Goal: Task Accomplishment & Management: Manage account settings

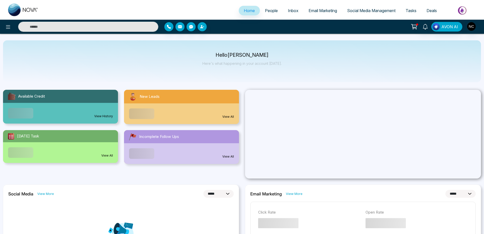
select select "*"
click at [7, 28] on icon at bounding box center [8, 27] width 4 height 4
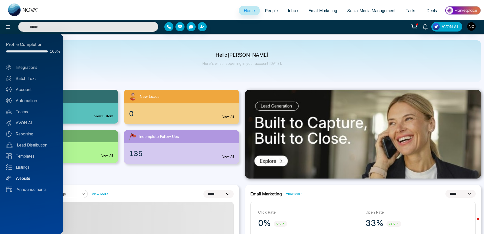
click at [20, 179] on link "Website" at bounding box center [31, 178] width 51 height 6
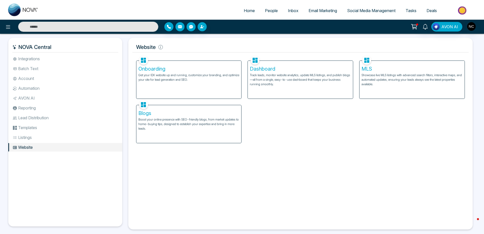
click at [266, 77] on p "Track leads, monitor website analytics, update MLS listings, and publish blogs—…" at bounding box center [300, 80] width 101 height 14
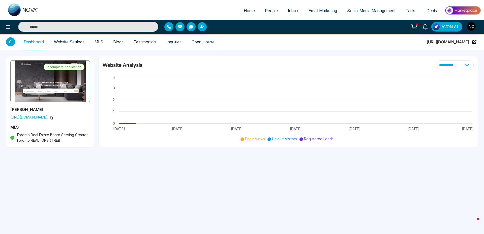
click at [70, 42] on link "Website Settings" at bounding box center [69, 42] width 31 height 4
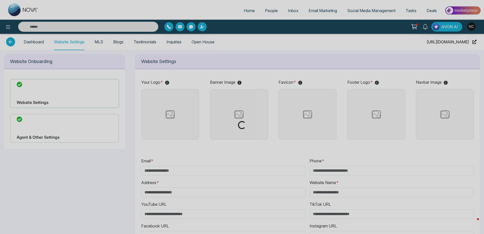
type input "**********"
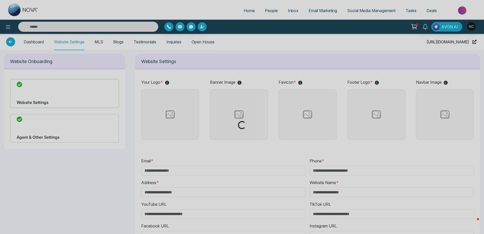
type input "**********"
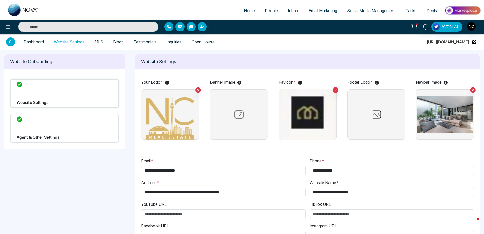
click at [249, 116] on img at bounding box center [238, 114] width 25 height 13
click at [0, 0] on input "file" at bounding box center [0, 0] width 0 height 0
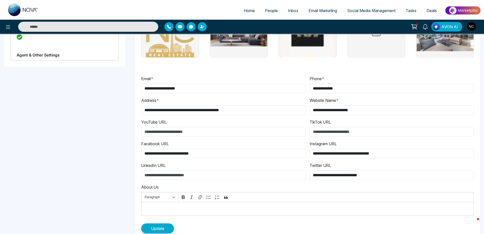
scroll to position [92, 0]
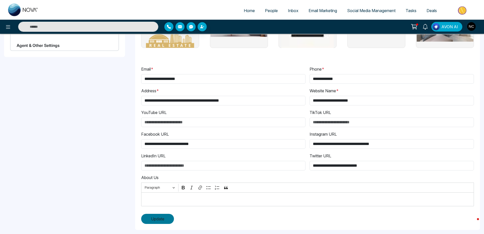
click at [164, 221] on span "Update" at bounding box center [157, 219] width 13 height 6
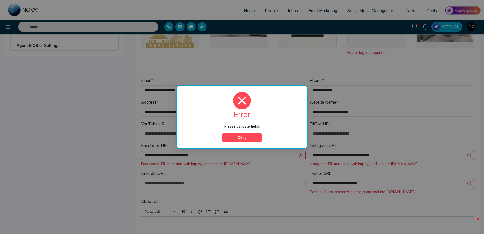
click at [244, 143] on div "error Please validate fields Okay" at bounding box center [242, 117] width 130 height 63
click at [247, 140] on button "Okay" at bounding box center [242, 137] width 40 height 9
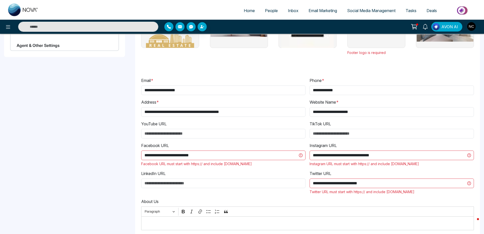
drag, startPoint x: 218, startPoint y: 155, endPoint x: 3, endPoint y: 129, distance: 217.2
click at [58, 142] on div "**********" at bounding box center [242, 108] width 484 height 300
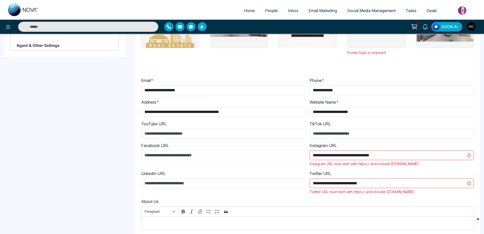
drag, startPoint x: 386, startPoint y: 156, endPoint x: 225, endPoint y: 147, distance: 160.8
click at [237, 148] on div "**********" at bounding box center [307, 151] width 337 height 157
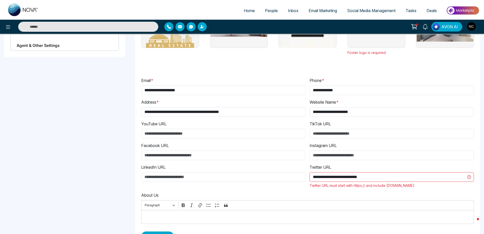
drag, startPoint x: 312, startPoint y: 175, endPoint x: 233, endPoint y: 173, distance: 79.4
click at [240, 173] on div "**********" at bounding box center [307, 148] width 337 height 150
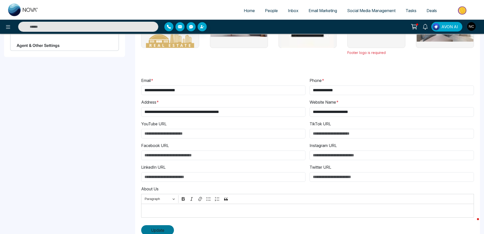
click at [156, 231] on span "Update" at bounding box center [157, 230] width 13 height 6
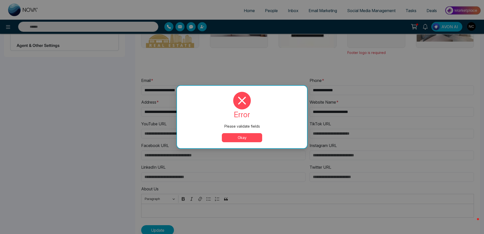
click at [249, 137] on button "Okay" at bounding box center [242, 137] width 40 height 9
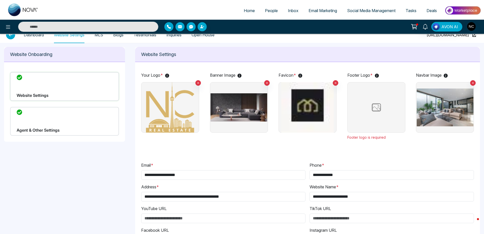
scroll to position [0, 0]
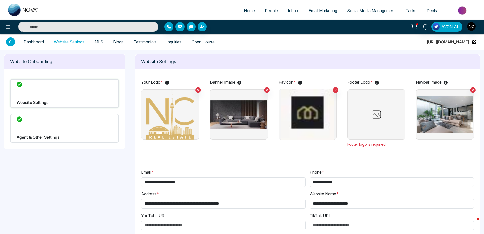
click at [371, 116] on img at bounding box center [376, 114] width 25 height 13
click at [0, 0] on input "file" at bounding box center [0, 0] width 0 height 0
click at [375, 110] on img at bounding box center [376, 114] width 25 height 13
click at [0, 0] on input "file" at bounding box center [0, 0] width 0 height 0
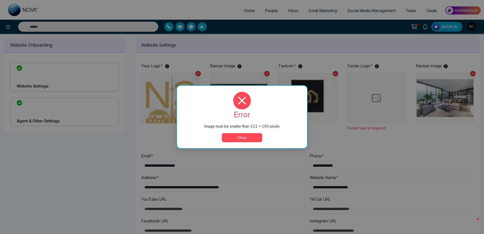
scroll to position [17, 0]
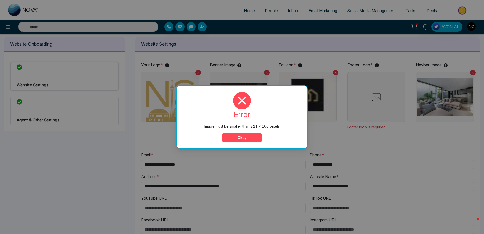
click at [241, 140] on button "Okay" at bounding box center [242, 137] width 40 height 9
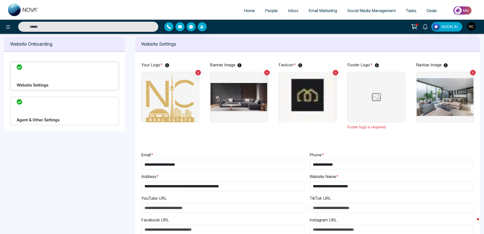
click at [377, 100] on img at bounding box center [376, 97] width 25 height 13
click at [0, 0] on input "file" at bounding box center [0, 0] width 0 height 0
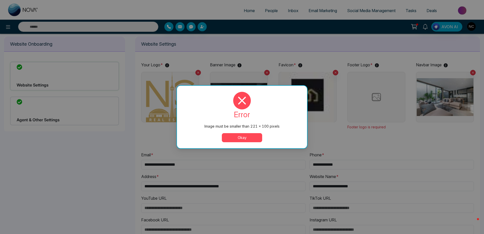
click at [251, 141] on button "Okay" at bounding box center [242, 137] width 40 height 9
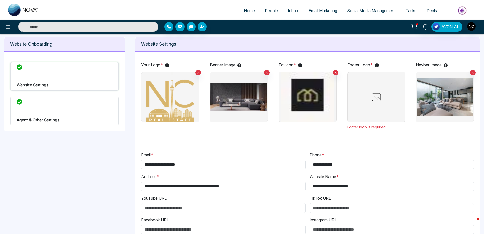
click at [365, 118] on label at bounding box center [376, 97] width 58 height 50
click at [0, 0] on input "file" at bounding box center [0, 0] width 0 height 0
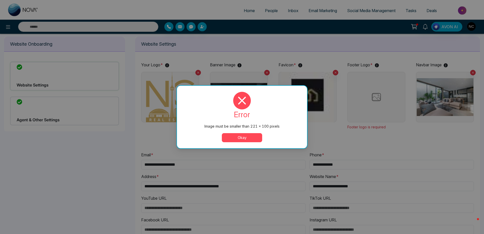
click at [224, 138] on button "Okay" at bounding box center [242, 137] width 40 height 9
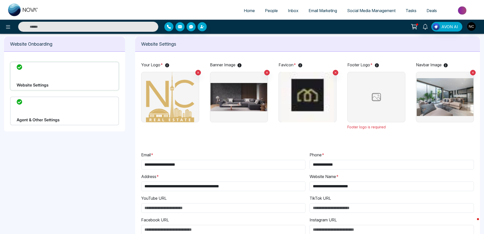
click at [376, 103] on img at bounding box center [376, 97] width 25 height 13
click at [0, 0] on input "file" at bounding box center [0, 0] width 0 height 0
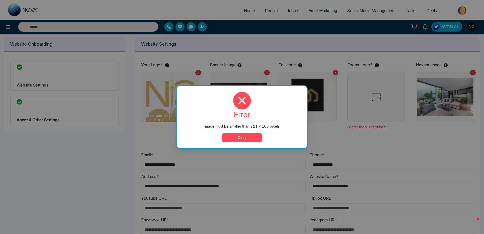
click at [233, 140] on button "Okay" at bounding box center [242, 137] width 40 height 9
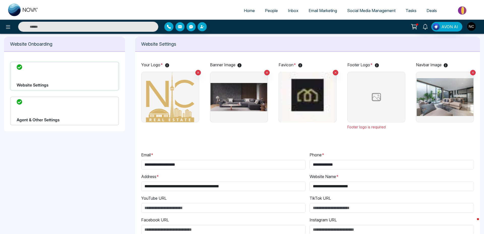
click at [473, 27] on img "button" at bounding box center [471, 26] width 9 height 9
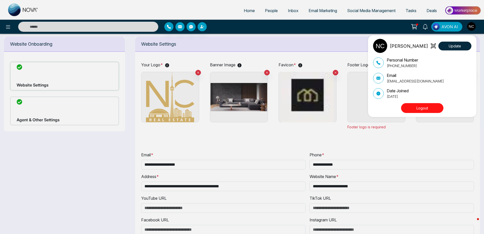
click at [413, 107] on button "Logout" at bounding box center [422, 108] width 42 height 10
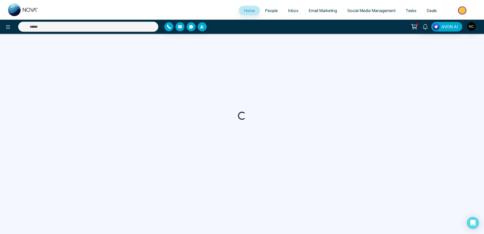
select select "*"
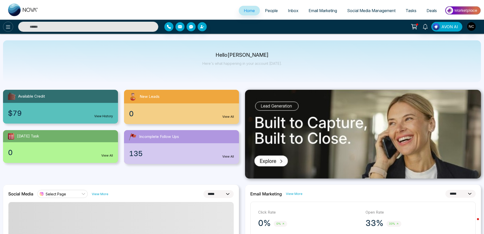
click at [6, 26] on icon at bounding box center [8, 27] width 6 height 6
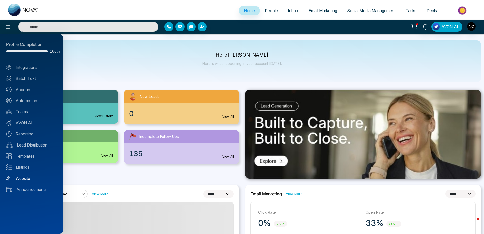
click at [26, 177] on link "Website" at bounding box center [31, 178] width 51 height 6
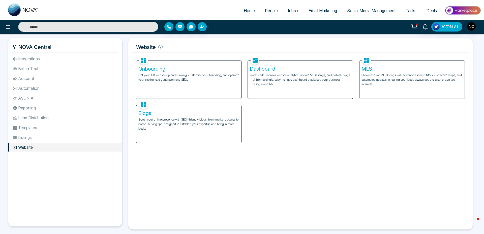
click at [257, 80] on p "Track leads, monitor website analytics, update MLS listings, and publish blogs—…" at bounding box center [300, 80] width 101 height 14
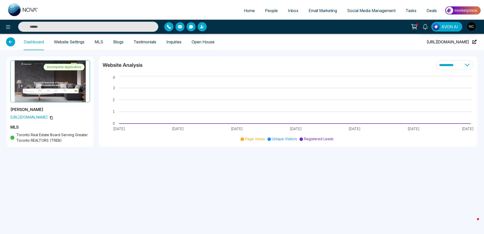
click at [72, 43] on link "Website Settings" at bounding box center [69, 42] width 31 height 4
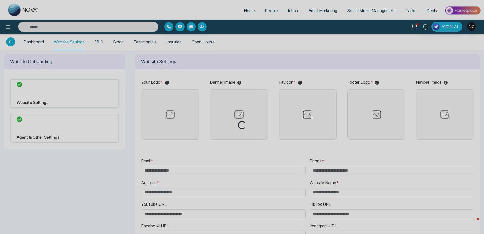
type input "**********"
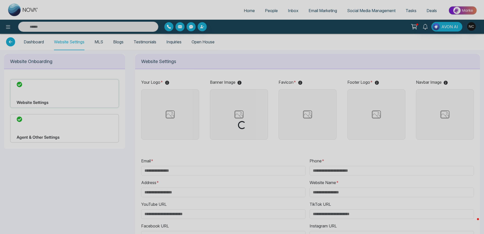
type input "**********"
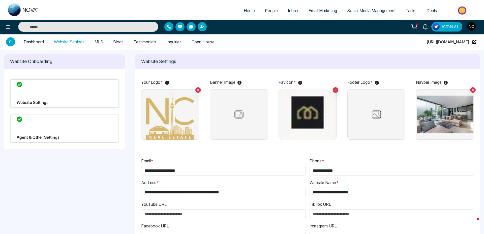
click at [373, 117] on img at bounding box center [376, 114] width 25 height 13
click at [0, 0] on input "file" at bounding box center [0, 0] width 0 height 0
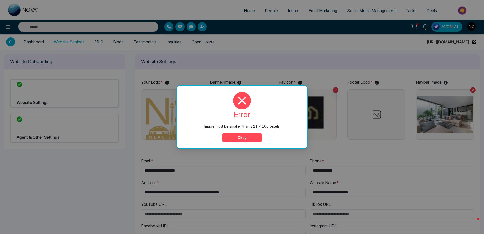
click at [245, 139] on button "Okay" at bounding box center [242, 137] width 40 height 9
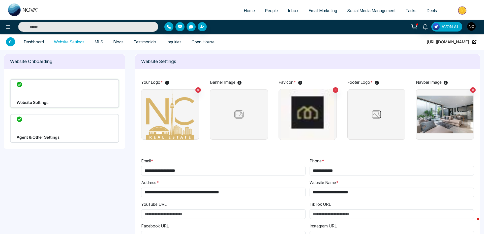
click at [391, 112] on label at bounding box center [376, 114] width 58 height 50
click at [0, 0] on input "file" at bounding box center [0, 0] width 0 height 0
click at [269, 17] on ul "Home People Inbox Email Marketing Social Media Management Tasks Deals" at bounding box center [262, 11] width 438 height 14
click at [271, 12] on span "People" at bounding box center [271, 10] width 13 height 5
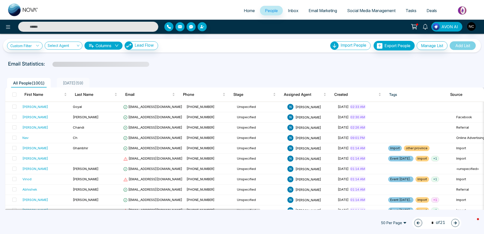
click at [246, 9] on span "Home" at bounding box center [249, 10] width 11 height 5
select select "*"
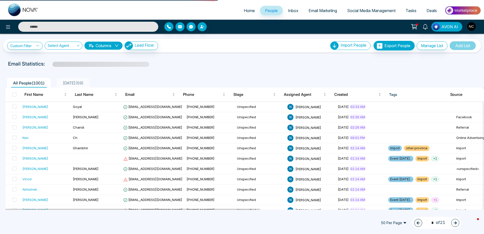
select select "*"
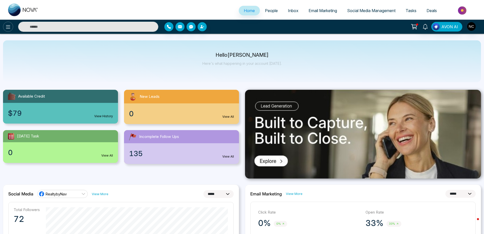
click at [7, 26] on icon at bounding box center [8, 27] width 6 height 6
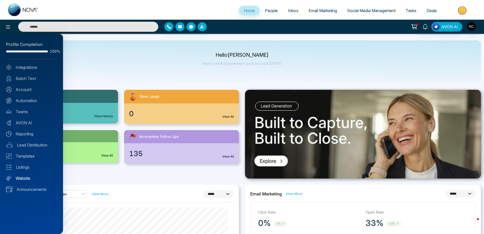
click at [21, 178] on link "Website" at bounding box center [31, 178] width 51 height 6
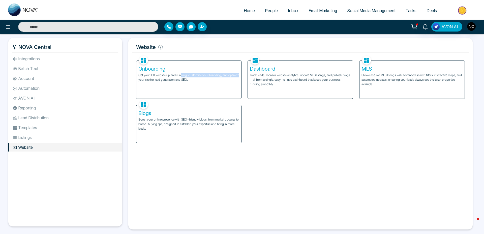
drag, startPoint x: 180, startPoint y: 74, endPoint x: 241, endPoint y: 73, distance: 60.8
click at [241, 73] on div "Onboarding Get your IDX website up and running, customize your branding, and op…" at bounding box center [188, 80] width 105 height 38
click at [279, 75] on p "Track leads, monitor website analytics, update MLS listings, and publish blogs—…" at bounding box center [300, 80] width 101 height 14
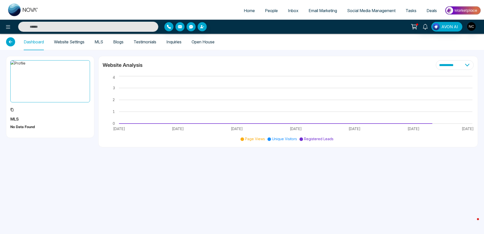
click at [80, 43] on link "Website Settings" at bounding box center [69, 42] width 31 height 4
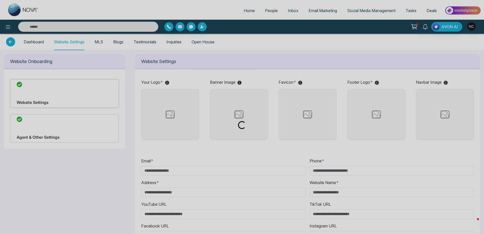
type input "**********"
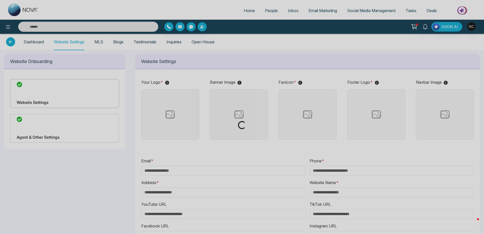
type input "**********"
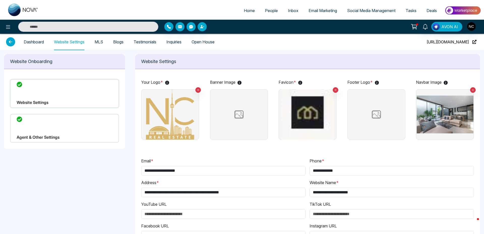
click at [331, 121] on img at bounding box center [307, 114] width 57 height 50
click at [0, 0] on input "file" at bounding box center [0, 0] width 0 height 0
click at [376, 107] on label at bounding box center [376, 114] width 58 height 50
click at [0, 0] on input "file" at bounding box center [0, 0] width 0 height 0
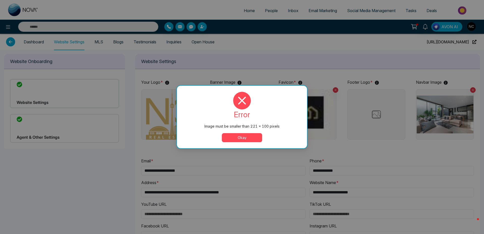
click at [250, 138] on button "Okay" at bounding box center [242, 137] width 40 height 9
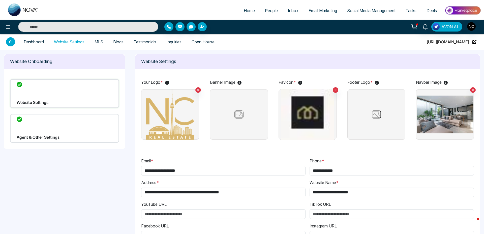
click at [370, 112] on img at bounding box center [376, 114] width 25 height 13
click at [0, 0] on input "file" at bounding box center [0, 0] width 0 height 0
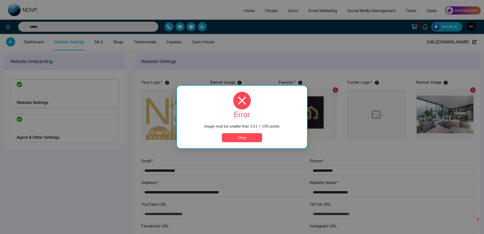
click at [237, 139] on button "Okay" at bounding box center [242, 137] width 40 height 9
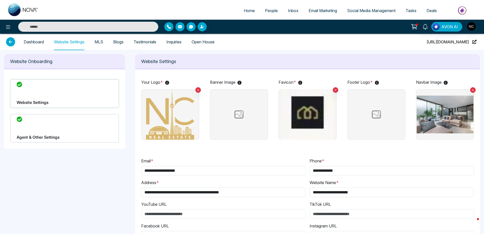
click at [241, 114] on img at bounding box center [238, 114] width 25 height 13
click at [0, 0] on input "file" at bounding box center [0, 0] width 0 height 0
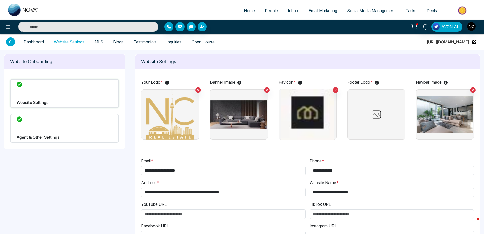
click at [379, 115] on img at bounding box center [376, 114] width 25 height 13
click at [0, 0] on input "file" at bounding box center [0, 0] width 0 height 0
click at [382, 117] on img at bounding box center [376, 114] width 25 height 13
click at [0, 0] on input "file" at bounding box center [0, 0] width 0 height 0
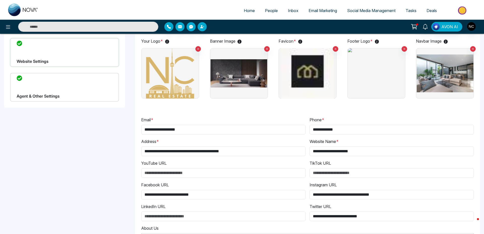
scroll to position [92, 0]
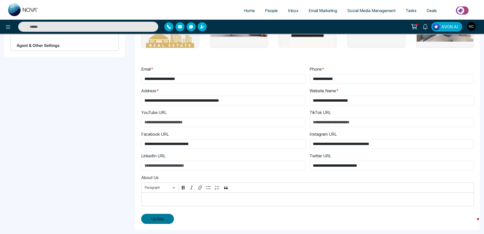
click at [160, 221] on span "Update" at bounding box center [157, 219] width 13 height 6
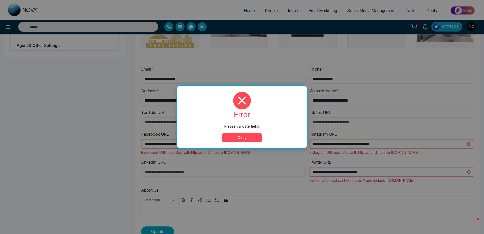
click at [243, 132] on div "error Please validate fields Okay" at bounding box center [242, 117] width 118 height 50
click at [252, 135] on button "Okay" at bounding box center [242, 137] width 40 height 9
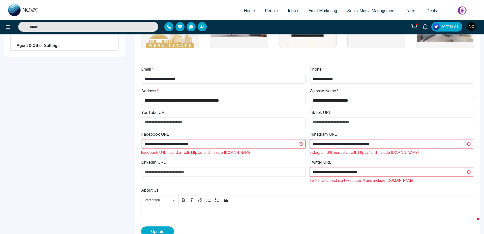
drag, startPoint x: 228, startPoint y: 147, endPoint x: 1, endPoint y: 133, distance: 228.1
click at [47, 134] on div "**********" at bounding box center [242, 102] width 484 height 288
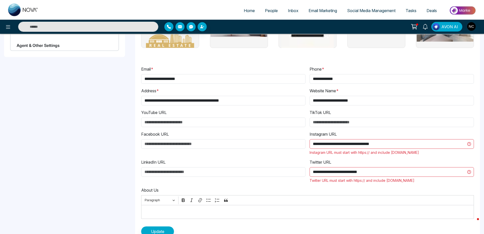
drag, startPoint x: 416, startPoint y: 147, endPoint x: 277, endPoint y: 142, distance: 139.0
click at [291, 143] on div "**********" at bounding box center [307, 140] width 337 height 157
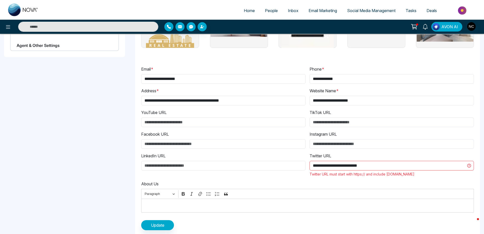
drag, startPoint x: 372, startPoint y: 167, endPoint x: 247, endPoint y: 163, distance: 124.9
click at [260, 163] on div "**********" at bounding box center [307, 137] width 337 height 150
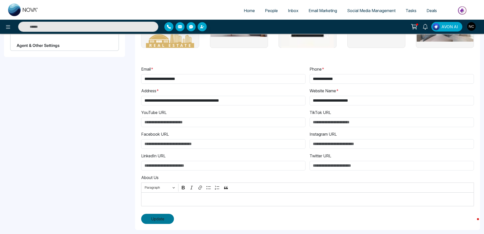
click at [156, 220] on span "Update" at bounding box center [157, 219] width 13 height 6
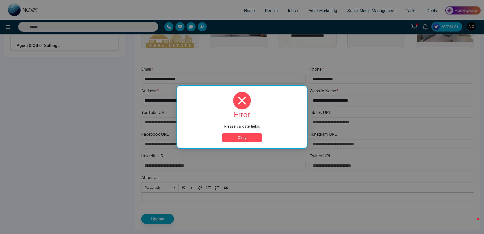
click at [236, 139] on button "Okay" at bounding box center [242, 137] width 40 height 9
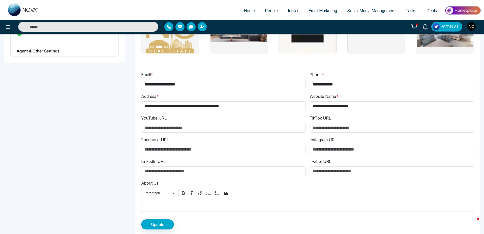
scroll to position [78, 0]
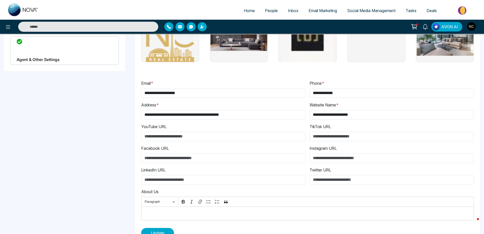
click at [56, 52] on div "Agent & Other Settings" at bounding box center [64, 50] width 109 height 29
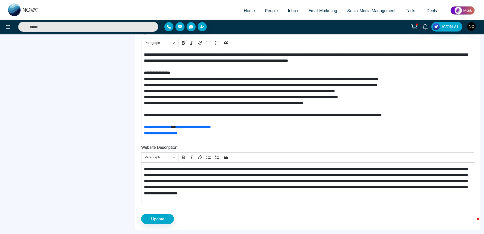
scroll to position [0, 0]
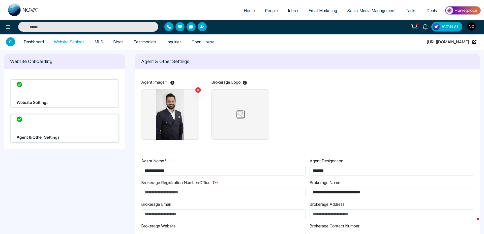
click at [78, 98] on div "Website Settings" at bounding box center [64, 93] width 109 height 29
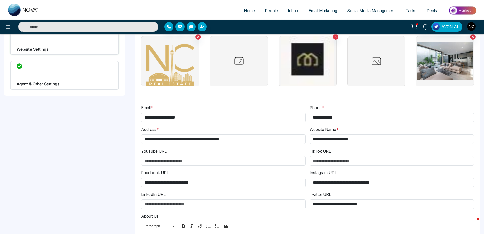
scroll to position [92, 0]
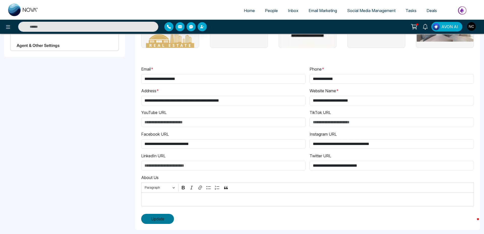
click at [163, 215] on button "Update" at bounding box center [157, 219] width 33 height 10
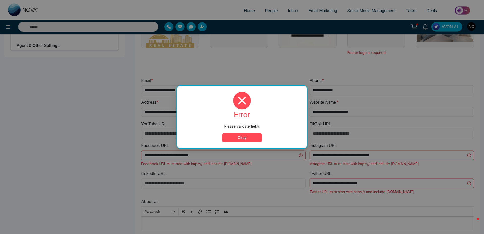
click at [239, 140] on button "Okay" at bounding box center [242, 137] width 40 height 9
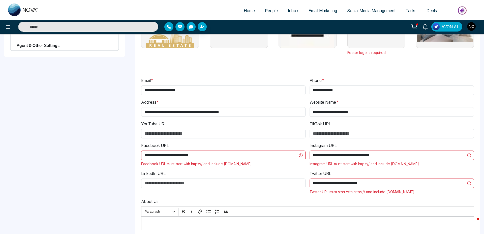
drag, startPoint x: 203, startPoint y: 158, endPoint x: 61, endPoint y: 149, distance: 142.4
click at [79, 152] on div "**********" at bounding box center [242, 108] width 484 height 300
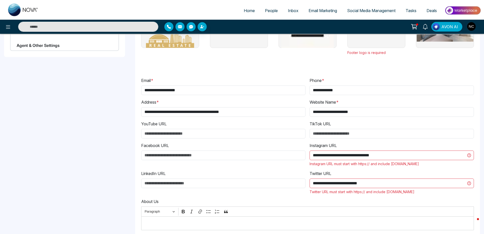
drag, startPoint x: 394, startPoint y: 155, endPoint x: 231, endPoint y: 161, distance: 162.7
click at [265, 161] on div "**********" at bounding box center [307, 151] width 337 height 157
type input "**********"
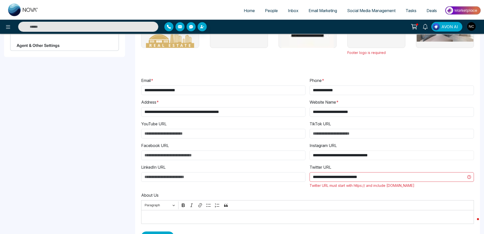
drag, startPoint x: 386, startPoint y: 157, endPoint x: 225, endPoint y: 150, distance: 161.7
click at [243, 152] on div "**********" at bounding box center [307, 148] width 337 height 150
drag, startPoint x: 343, startPoint y: 175, endPoint x: 165, endPoint y: 178, distance: 177.7
click at [206, 178] on div "**********" at bounding box center [307, 148] width 337 height 150
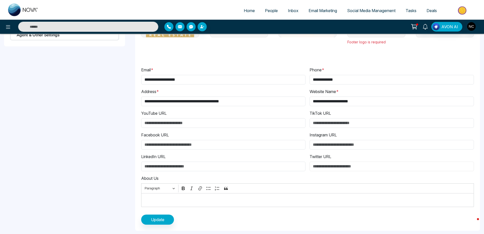
scroll to position [103, 0]
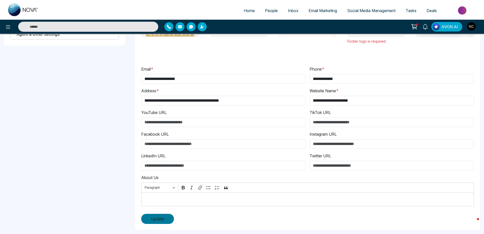
click at [151, 218] on span "Update" at bounding box center [157, 219] width 13 height 6
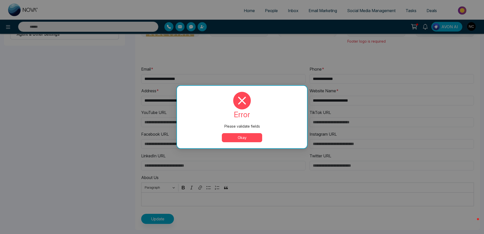
click at [246, 139] on button "Okay" at bounding box center [242, 137] width 40 height 9
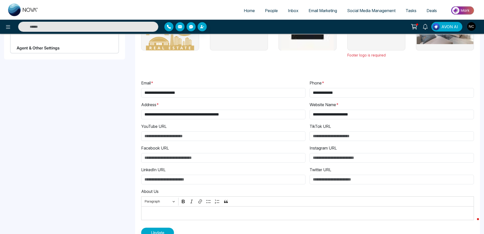
scroll to position [0, 0]
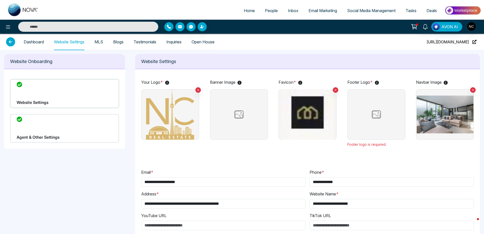
click at [245, 112] on img at bounding box center [238, 114] width 25 height 13
click at [0, 0] on input "file" at bounding box center [0, 0] width 0 height 0
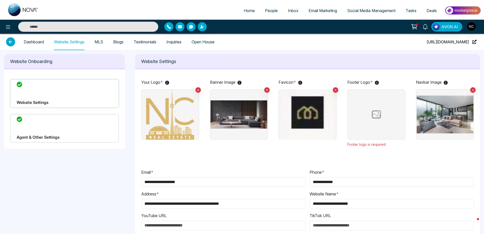
click at [380, 113] on img at bounding box center [376, 114] width 25 height 13
click at [0, 0] on input "file" at bounding box center [0, 0] width 0 height 0
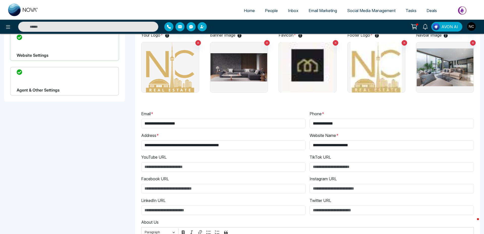
scroll to position [92, 0]
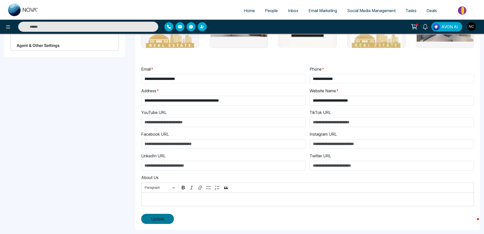
click at [160, 217] on span "Update" at bounding box center [157, 219] width 13 height 6
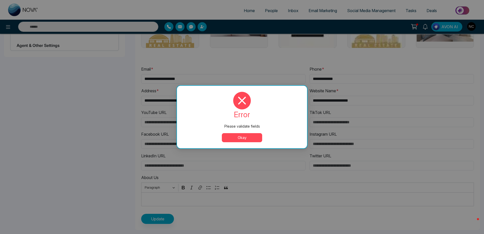
click at [237, 137] on button "Okay" at bounding box center [242, 137] width 40 height 9
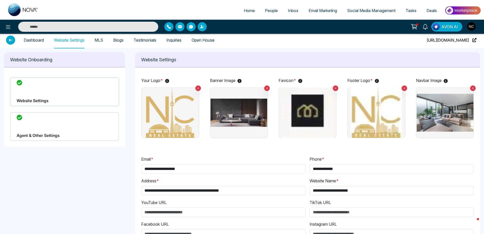
scroll to position [0, 0]
